Goal: Task Accomplishment & Management: Manage account settings

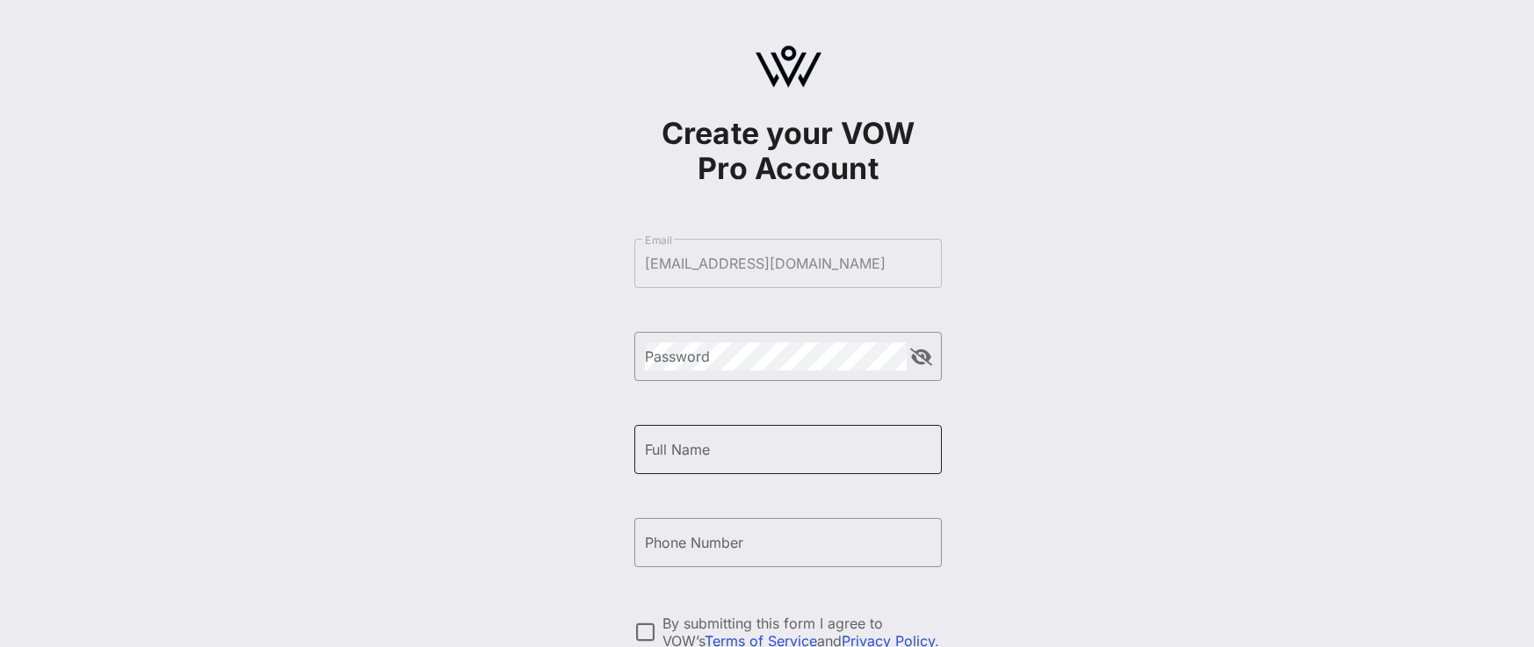
click at [722, 451] on input "Full Name" at bounding box center [788, 450] width 286 height 28
type input "[PERSON_NAME]"
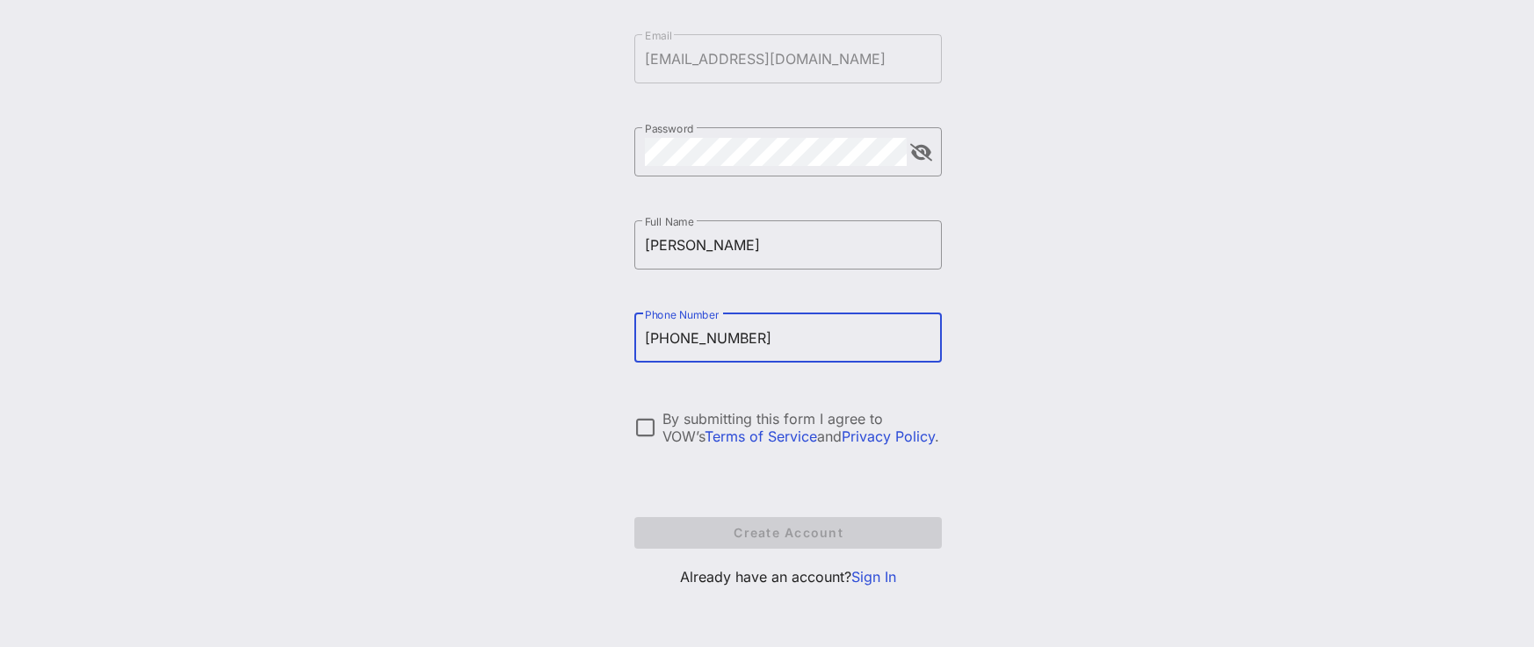
type input "[PHONE_NUMBER]"
click at [850, 579] on p "Already have an account? Sign In" at bounding box center [787, 577] width 307 height 21
click at [860, 579] on link "Sign In" at bounding box center [873, 577] width 45 height 18
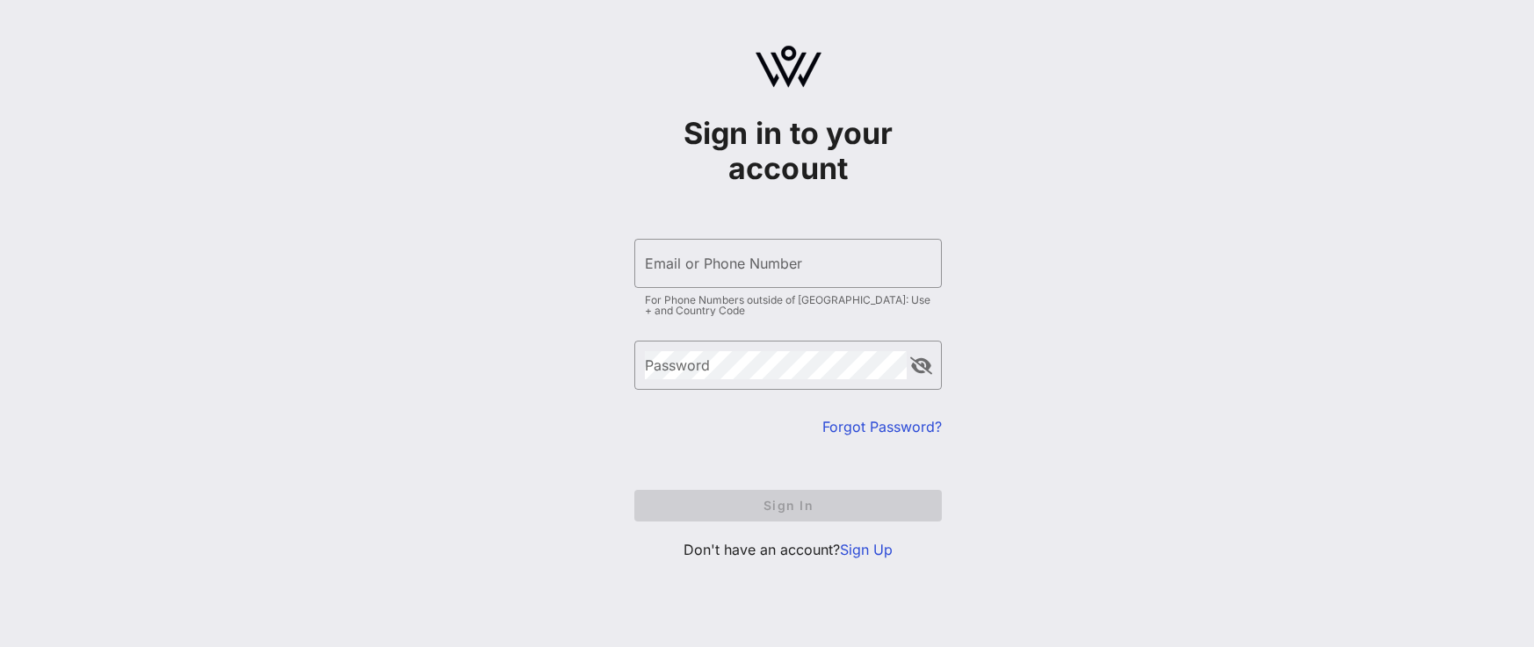
click at [897, 580] on div "Sign in to your account ​ Email or Phone Number For Phone Numbers outside of [G…" at bounding box center [788, 323] width 1492 height 647
type input "[EMAIL_ADDRESS][DOMAIN_NAME]"
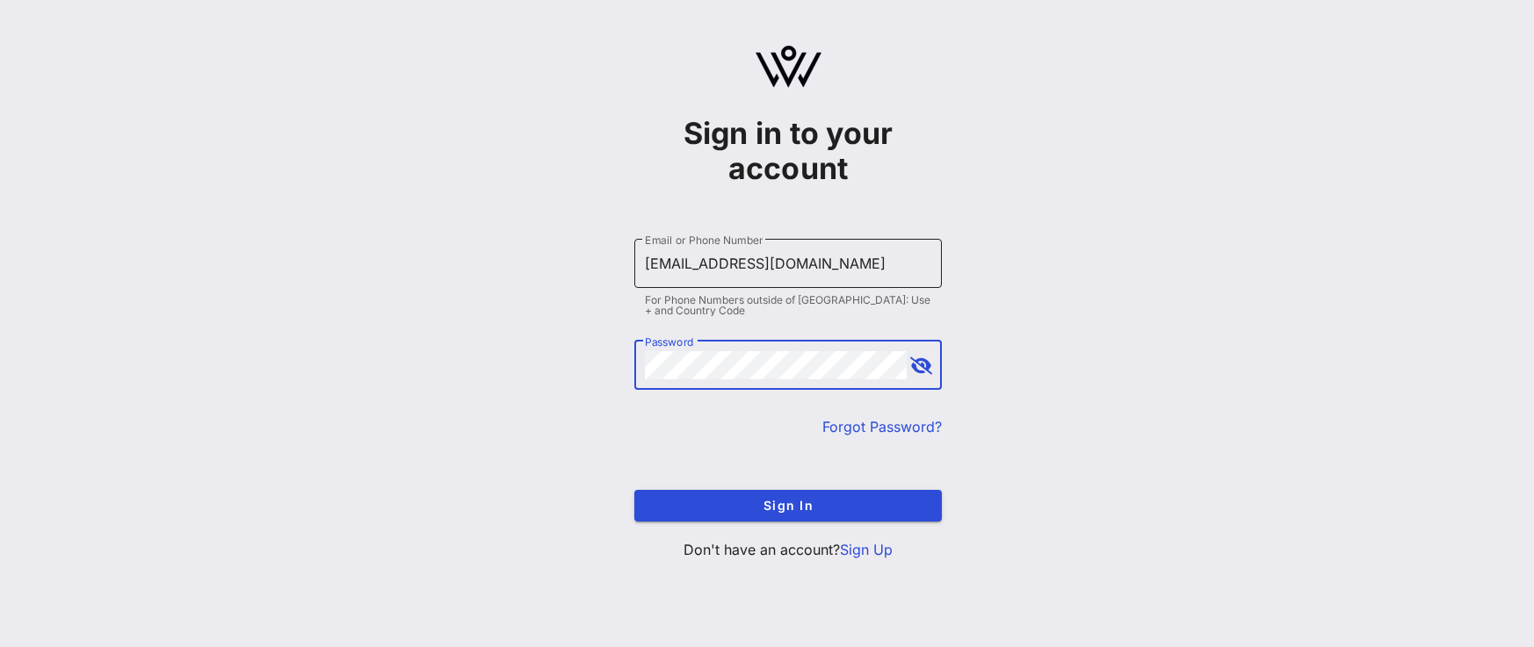
click at [743, 280] on div "Email or Phone Number [EMAIL_ADDRESS][DOMAIN_NAME]" at bounding box center [788, 263] width 286 height 49
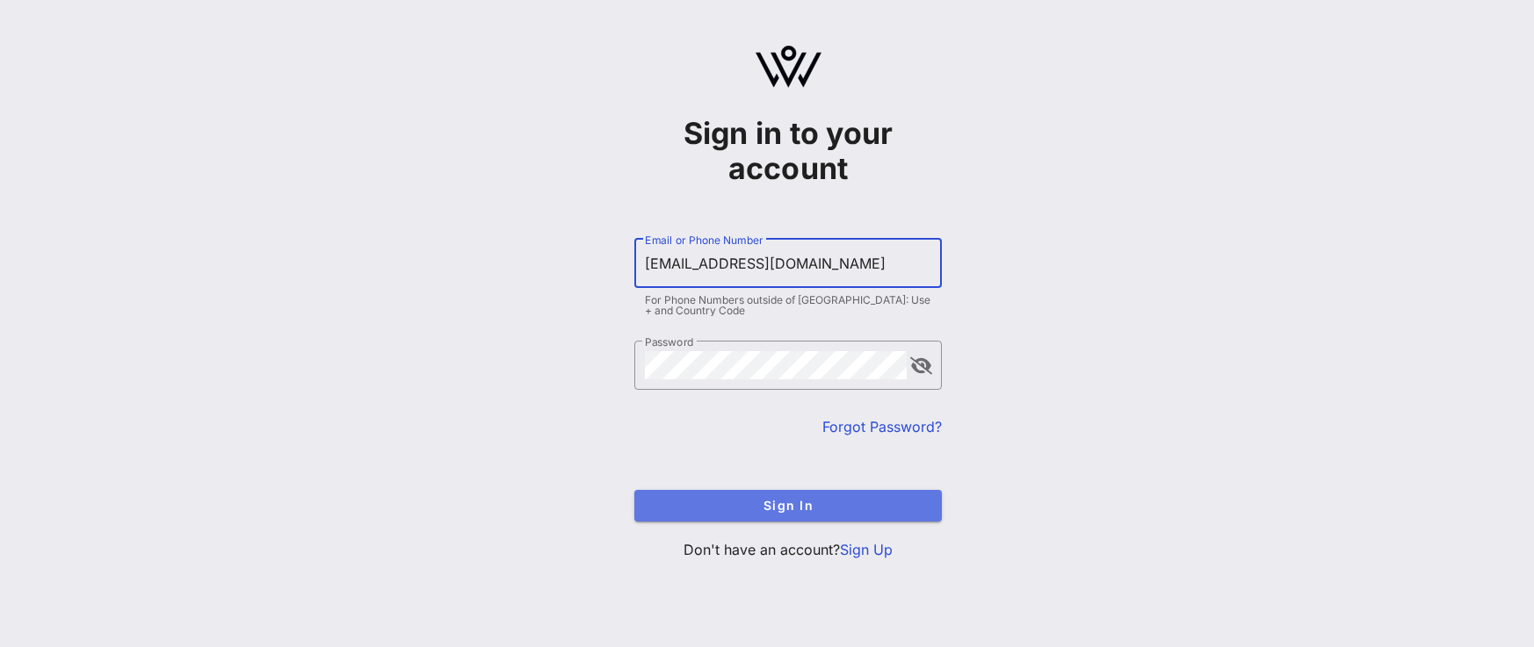
click at [806, 495] on button "Sign In" at bounding box center [787, 506] width 307 height 32
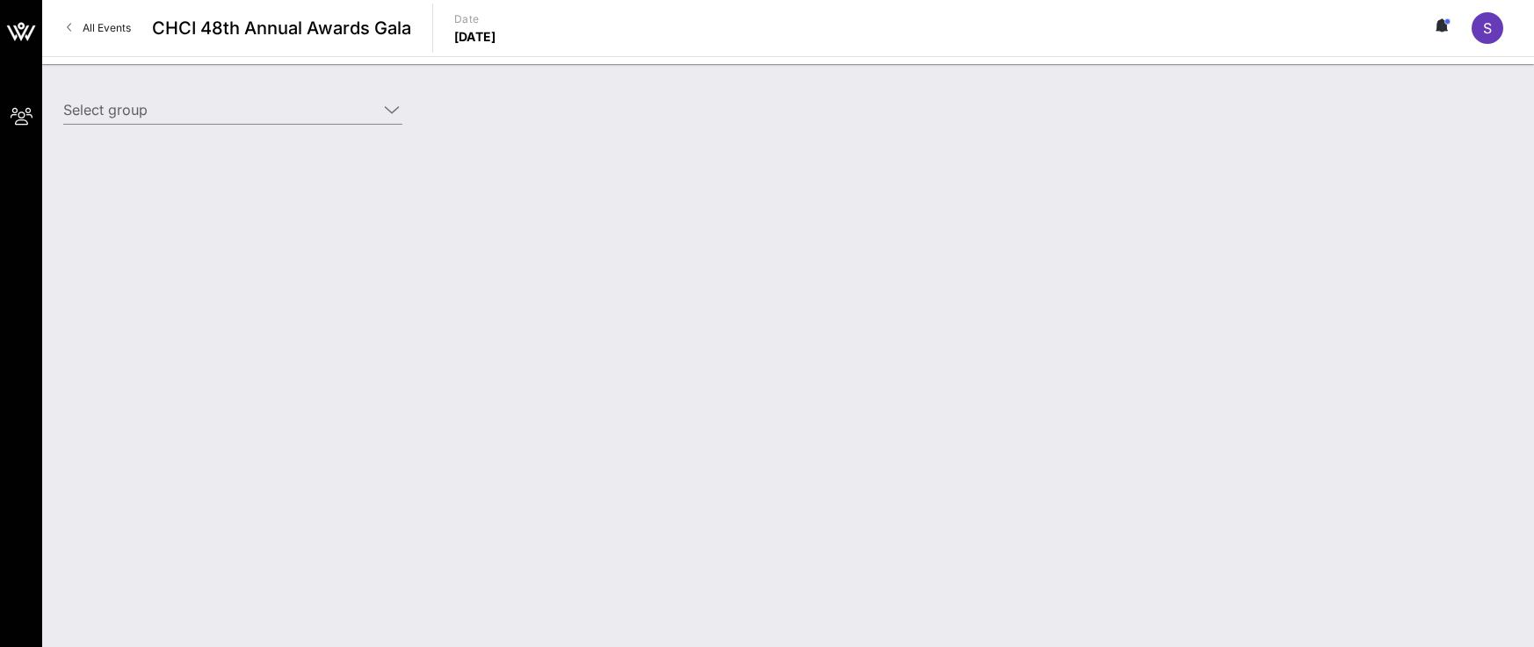
type input "[PERSON_NAME] for Congress ([PERSON_NAME] for Congress) [[PERSON_NAME], [EMAIL_…"
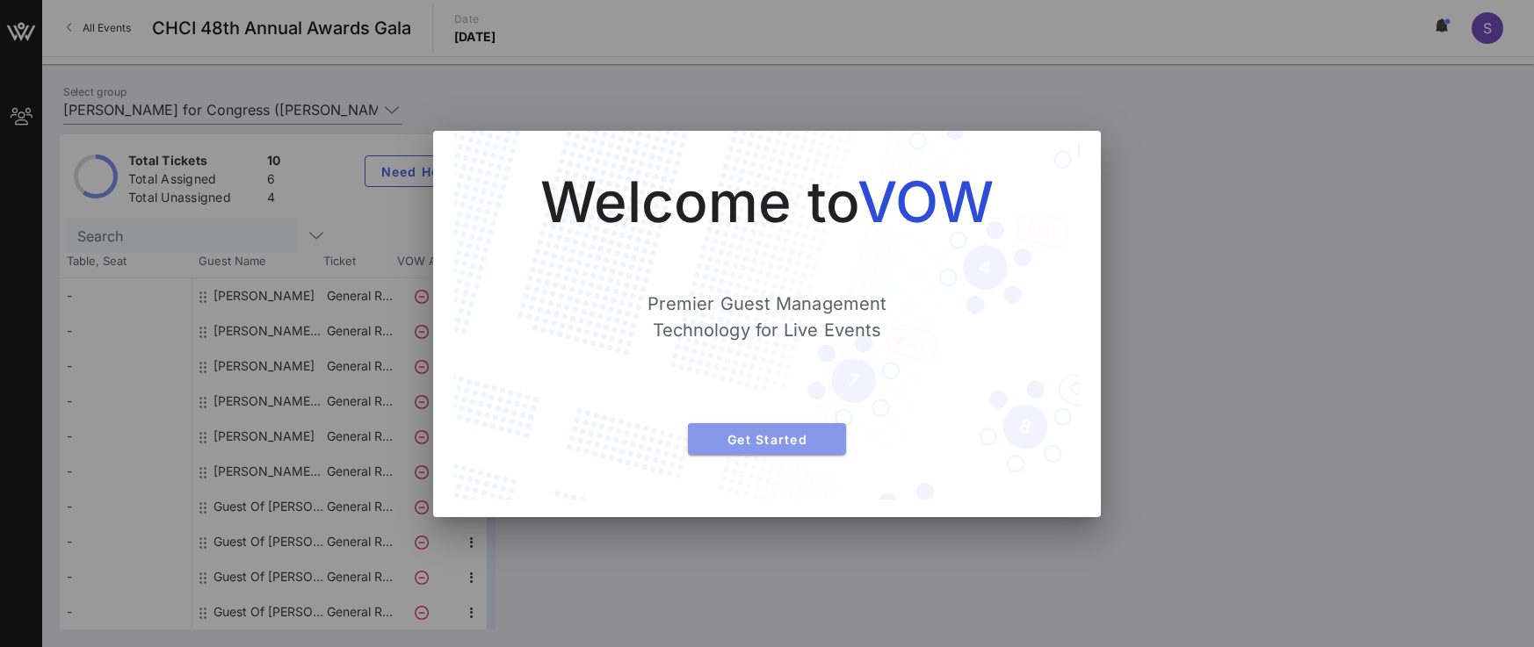
click at [772, 435] on span "Get Started" at bounding box center [767, 439] width 130 height 15
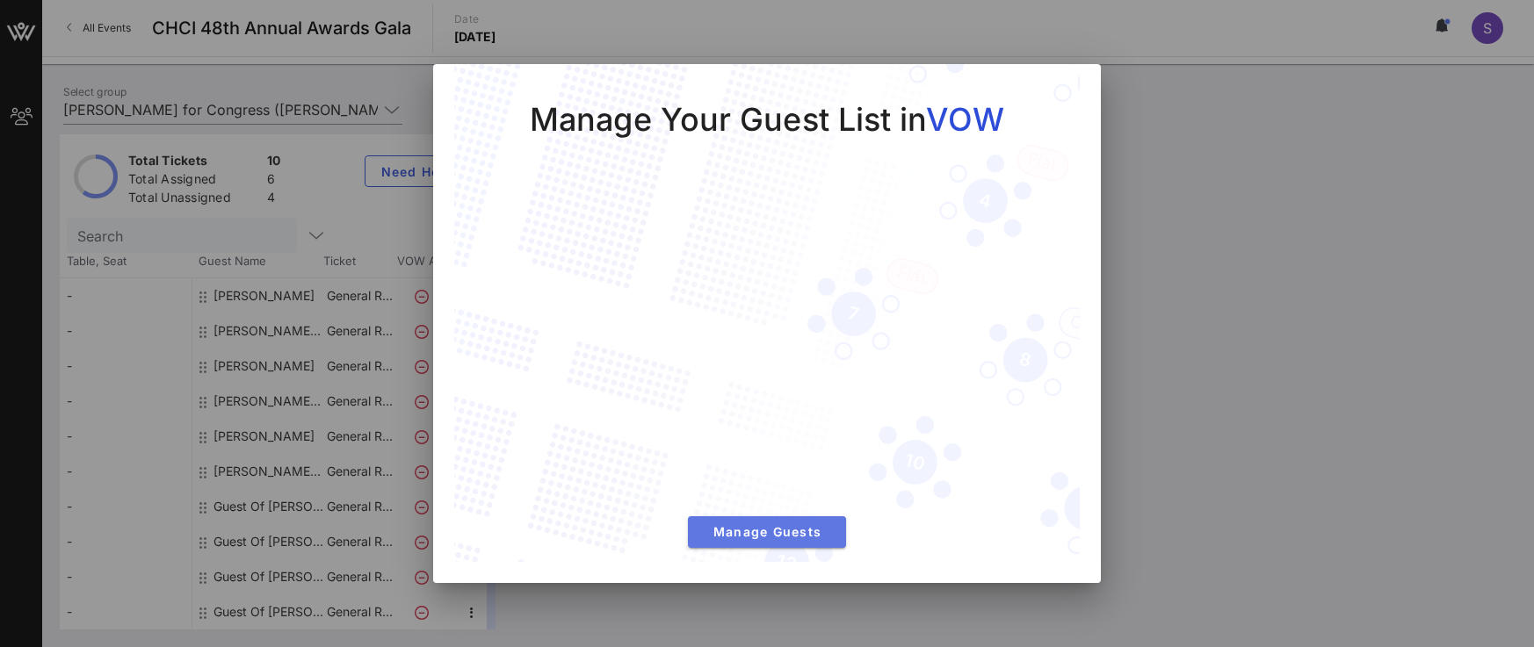
click at [798, 536] on span "Manage Guests" at bounding box center [767, 531] width 130 height 15
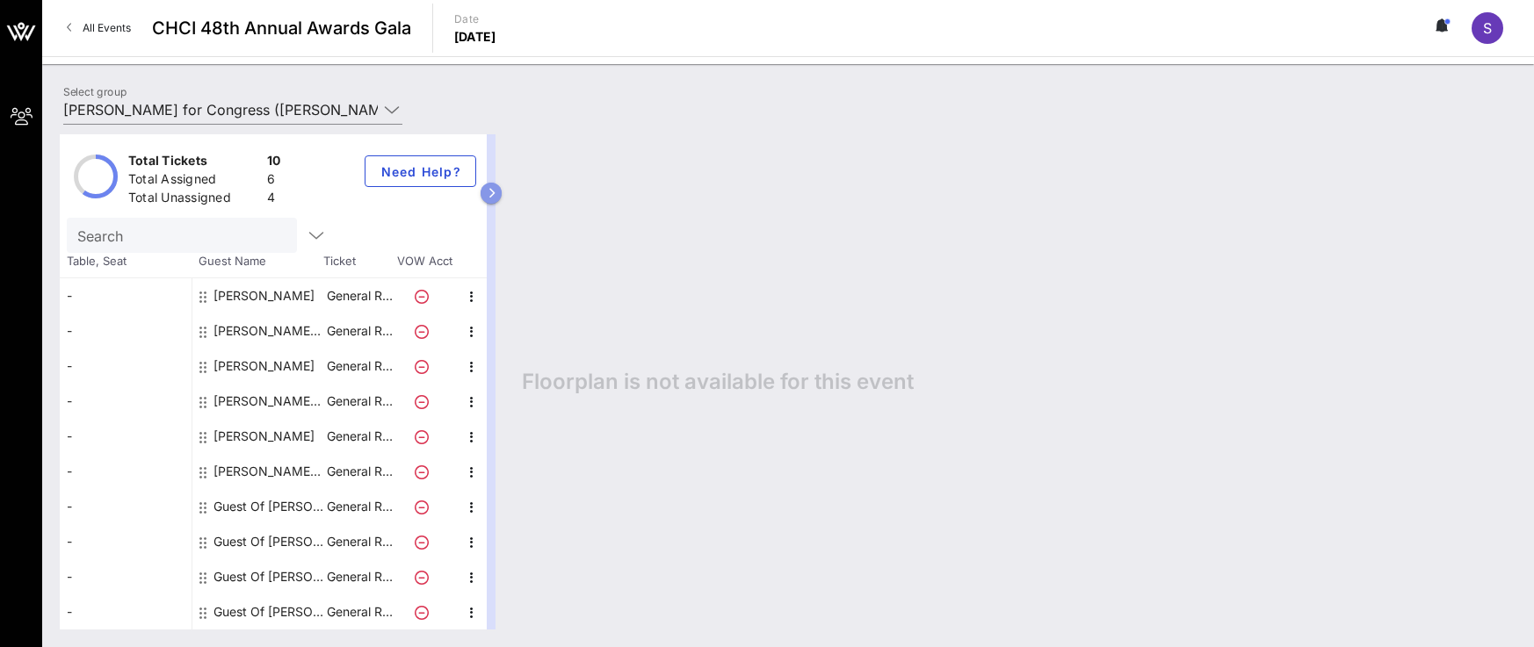
click at [495, 198] on button "button" at bounding box center [490, 193] width 21 height 21
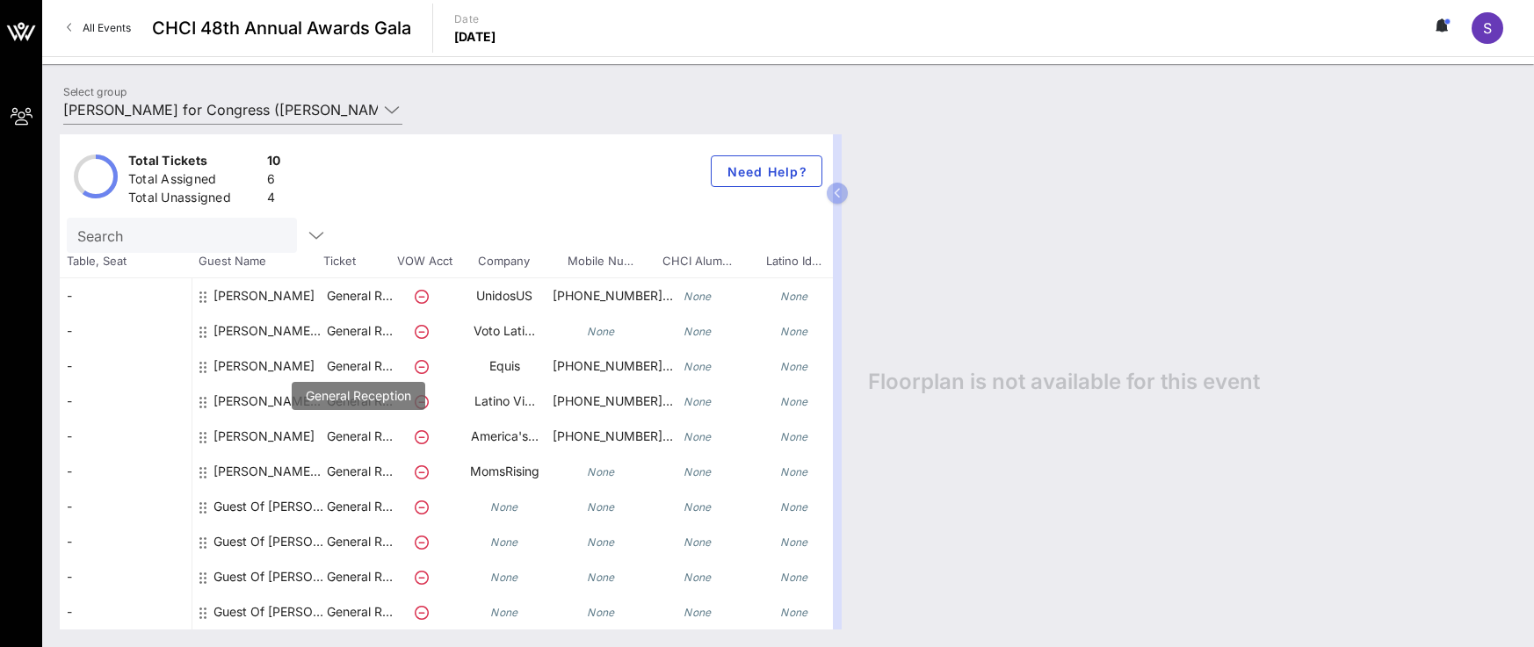
scroll to position [13, 0]
click at [426, 501] on icon at bounding box center [422, 508] width 14 height 14
click at [421, 501] on icon at bounding box center [422, 508] width 14 height 14
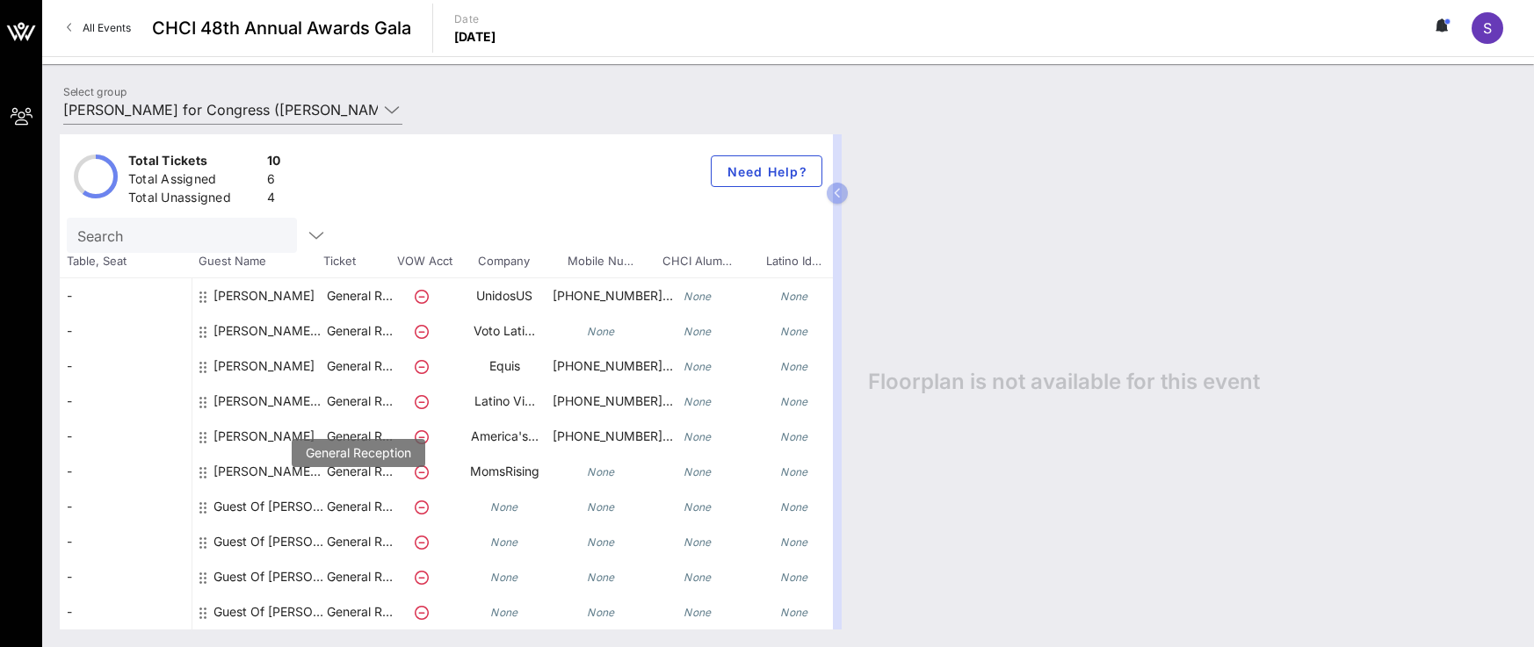
click at [323, 502] on div "Guest Of [PERSON_NAME] for Congress" at bounding box center [268, 506] width 111 height 35
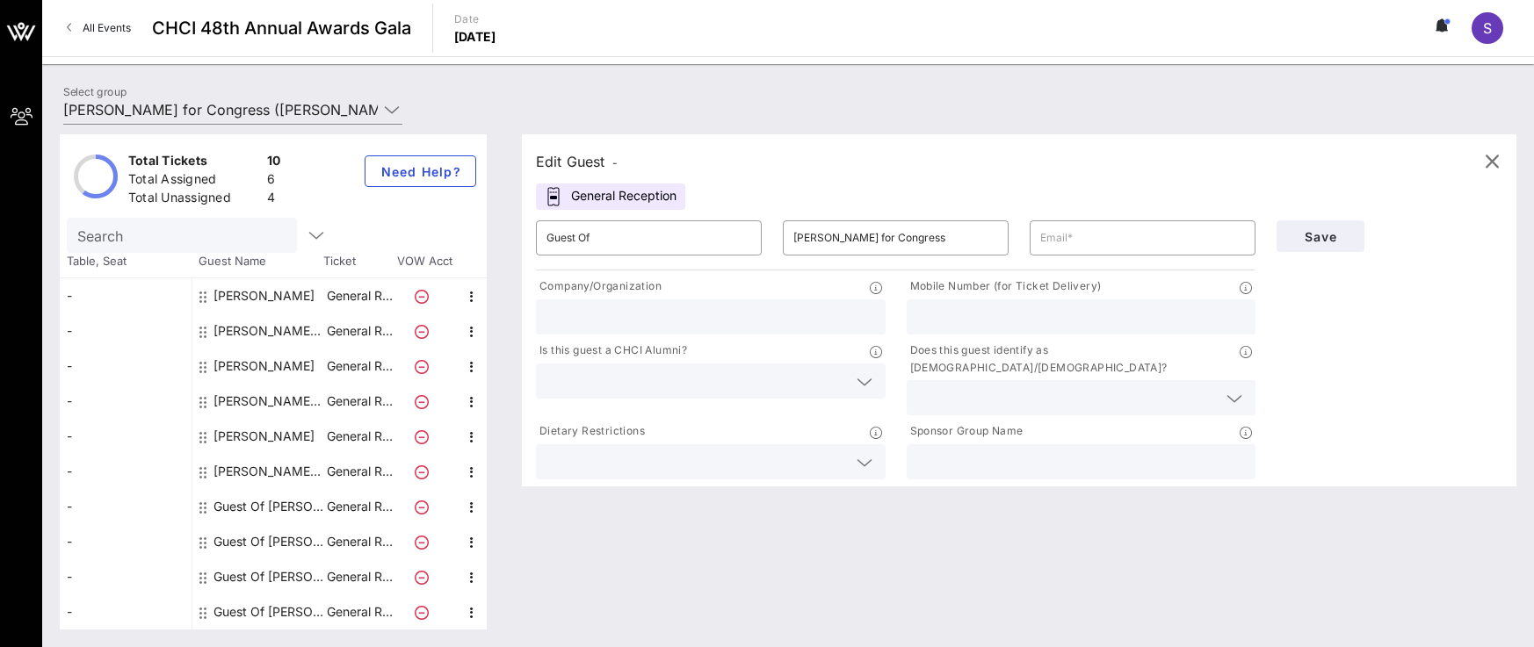
scroll to position [0, 0]
drag, startPoint x: 698, startPoint y: 228, endPoint x: 379, endPoint y: 220, distance: 319.8
click at [380, 226] on div "Total Tickets 10 Total Assigned 6 Total Unassigned 4 Need Help? Search Table, S…" at bounding box center [788, 381] width 1456 height 495
type input "[PERSON_NAME]"
click at [763, 317] on input "text" at bounding box center [710, 317] width 329 height 23
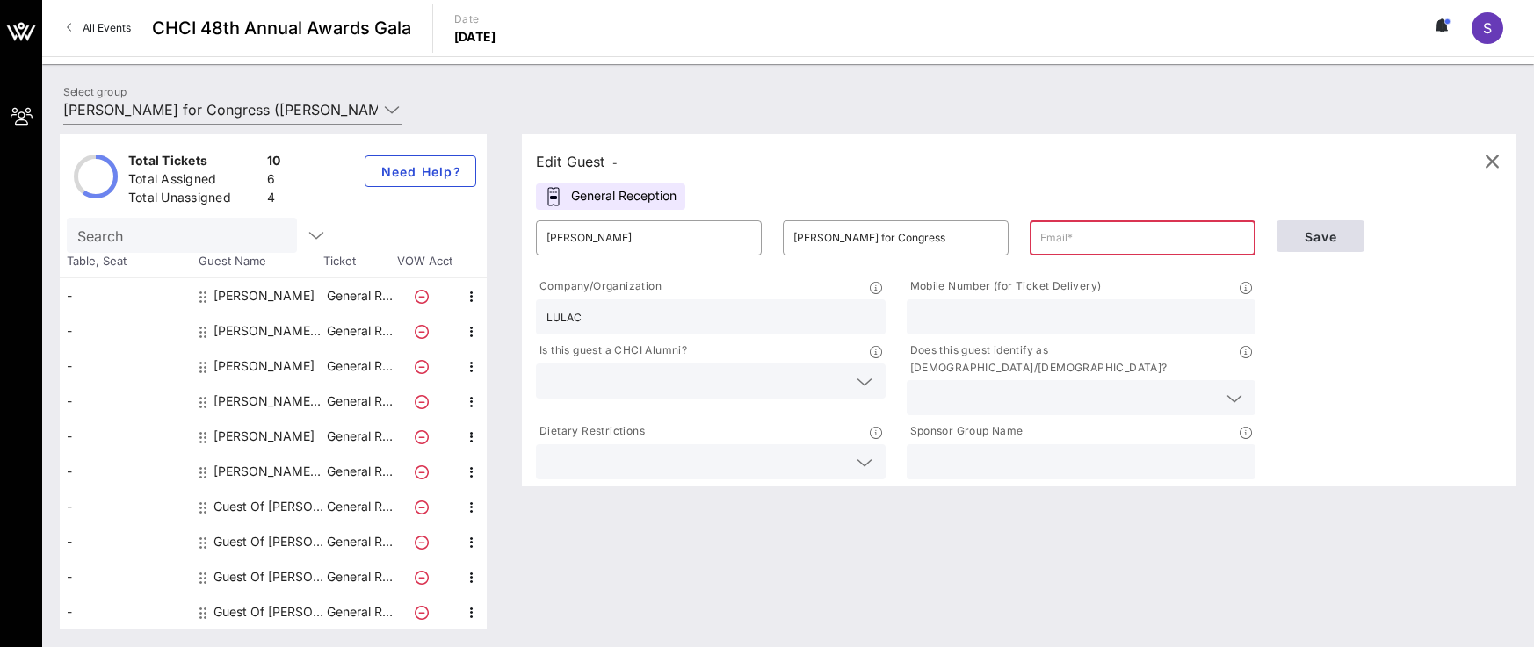
type input "LULAC"
click at [1340, 235] on span "Save" at bounding box center [1320, 236] width 60 height 15
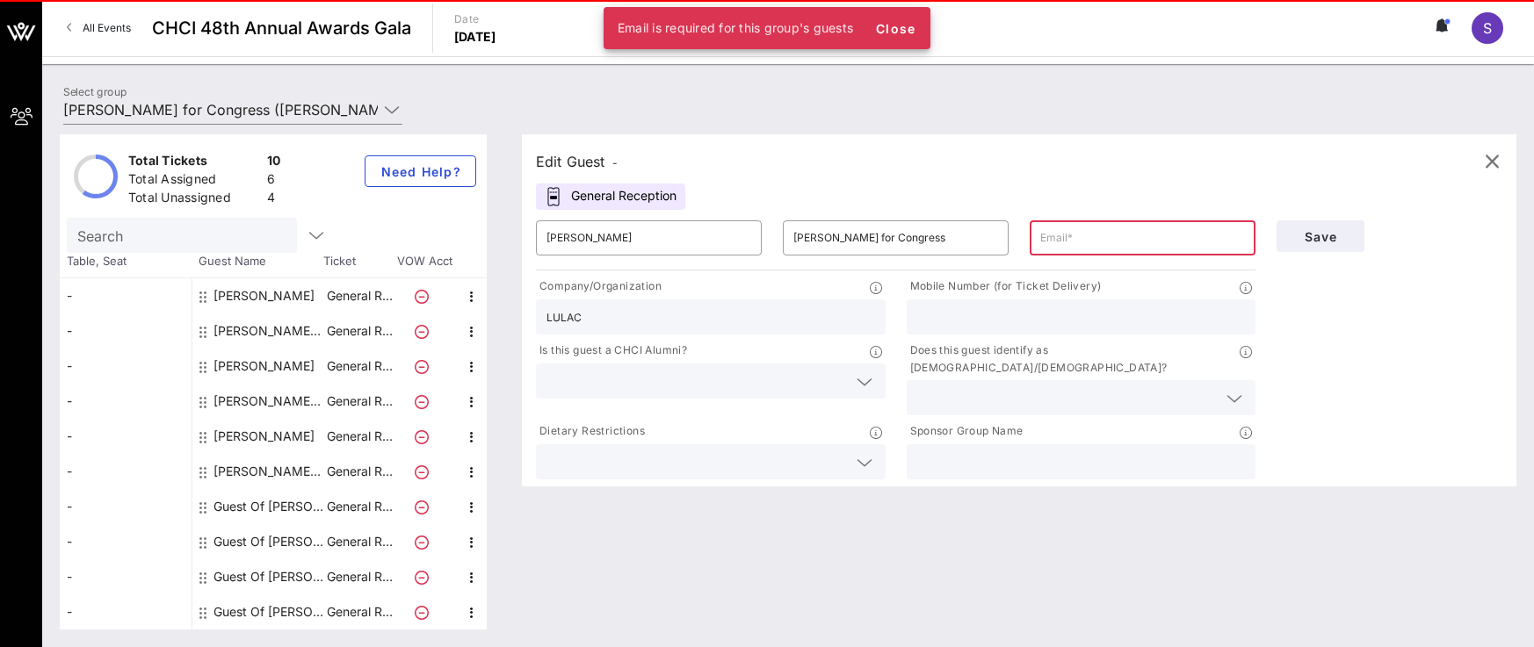
click at [1099, 236] on input "text" at bounding box center [1142, 238] width 205 height 28
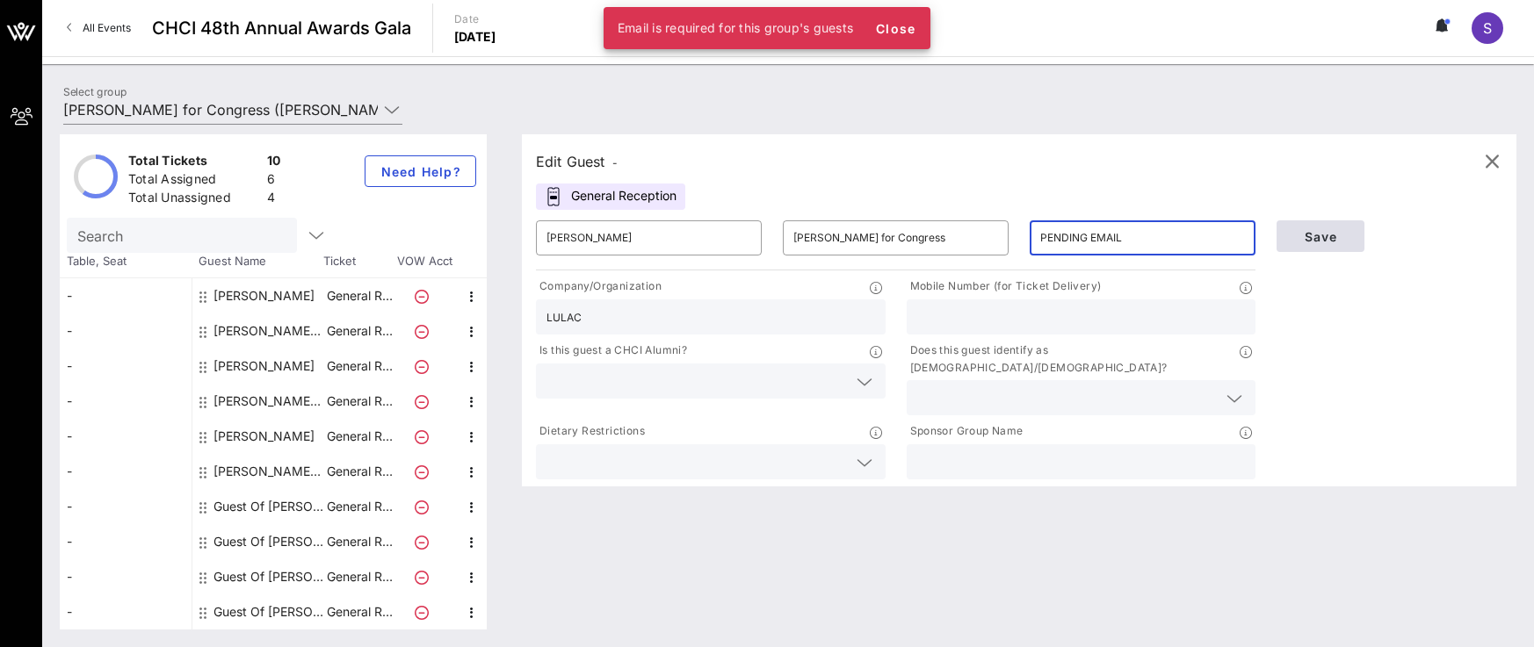
type input "PENDING EMAIL"
click at [1323, 249] on button "Save" at bounding box center [1320, 236] width 88 height 32
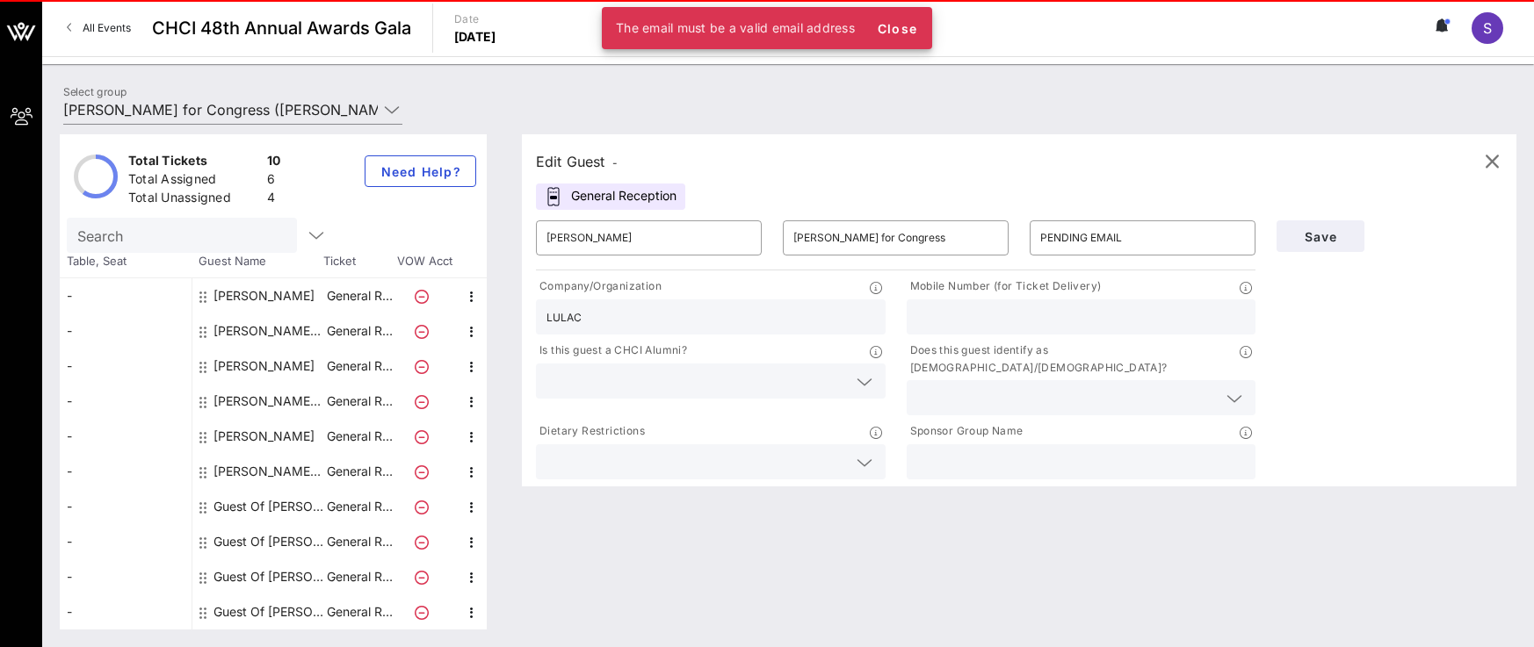
drag, startPoint x: 1340, startPoint y: 213, endPoint x: 1347, endPoint y: 225, distance: 13.0
click at [1341, 213] on div "Save" at bounding box center [1389, 236] width 247 height 53
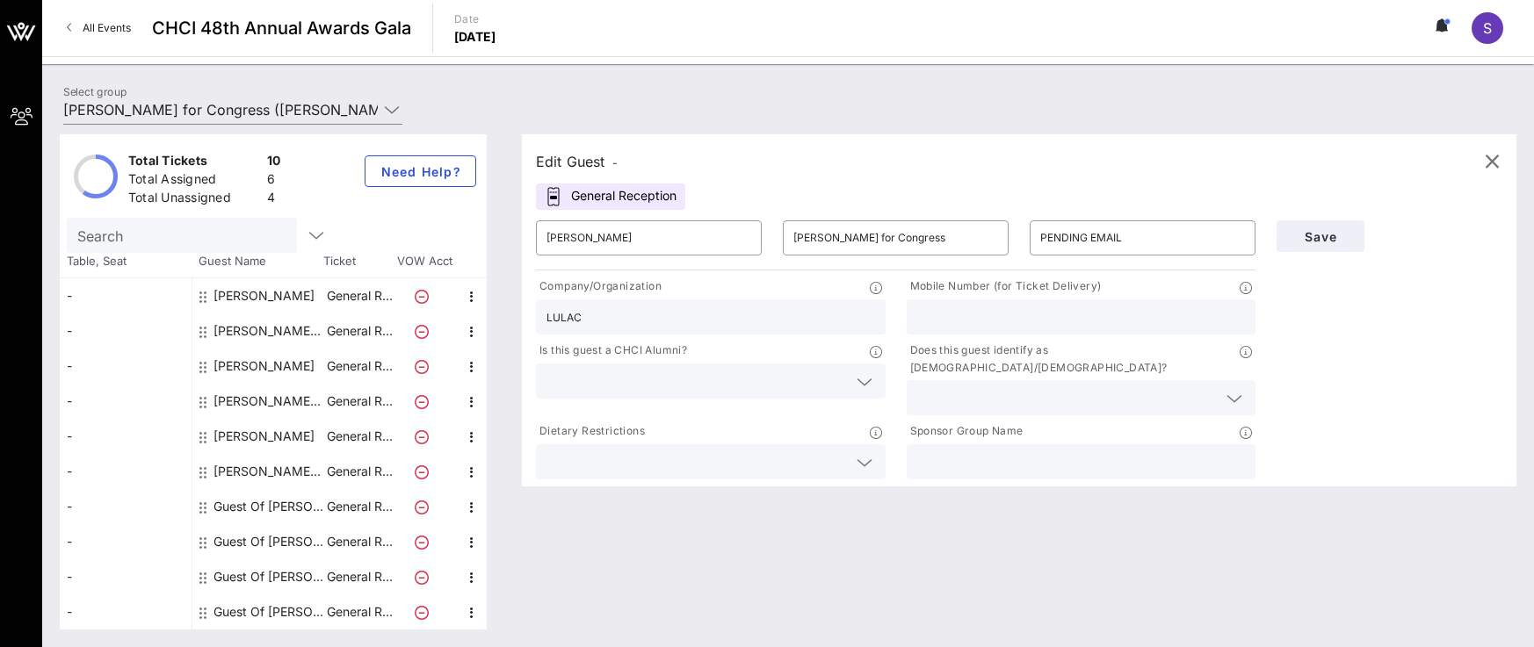
drag, startPoint x: 1131, startPoint y: 222, endPoint x: 1516, endPoint y: 213, distance: 385.7
click at [1132, 223] on div "PENDING EMAIL" at bounding box center [1142, 237] width 205 height 35
click at [1504, 160] on span "button" at bounding box center [1491, 161] width 42 height 21
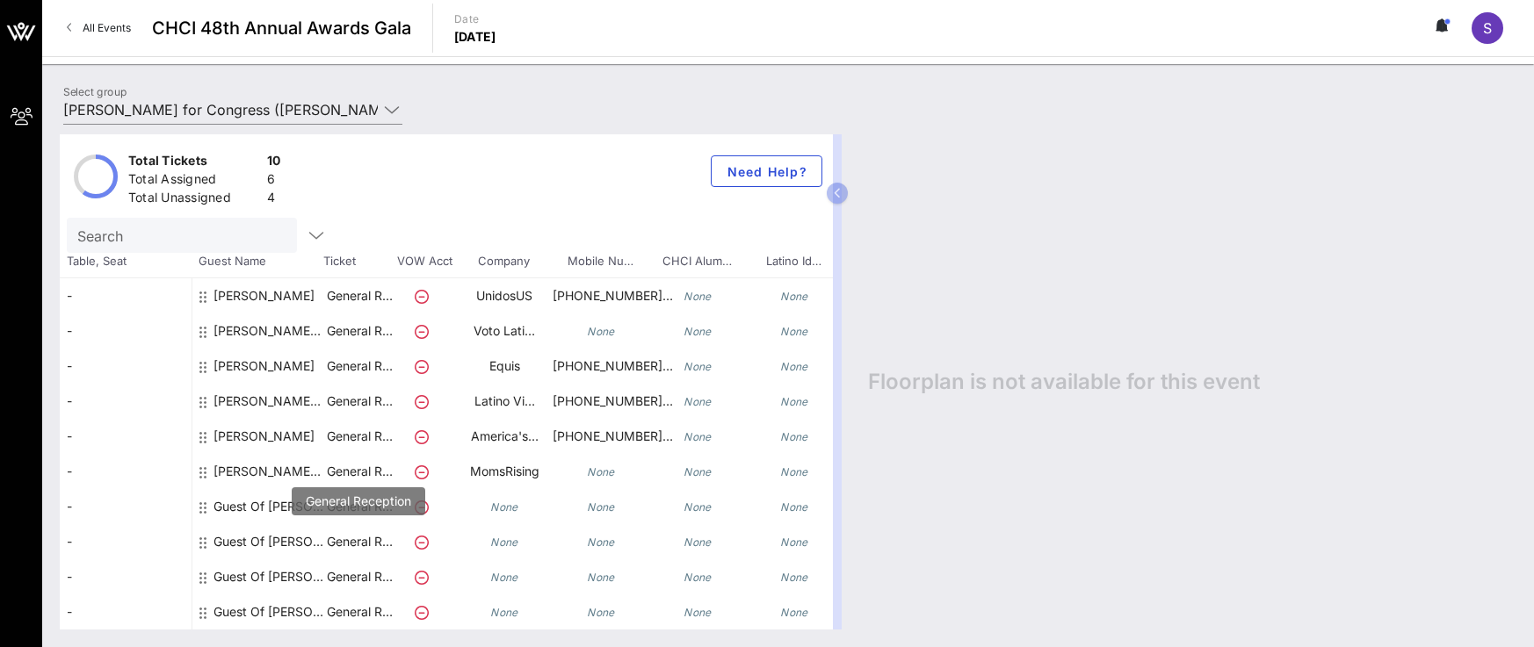
scroll to position [13, 0]
